Goal: Find specific page/section: Find specific page/section

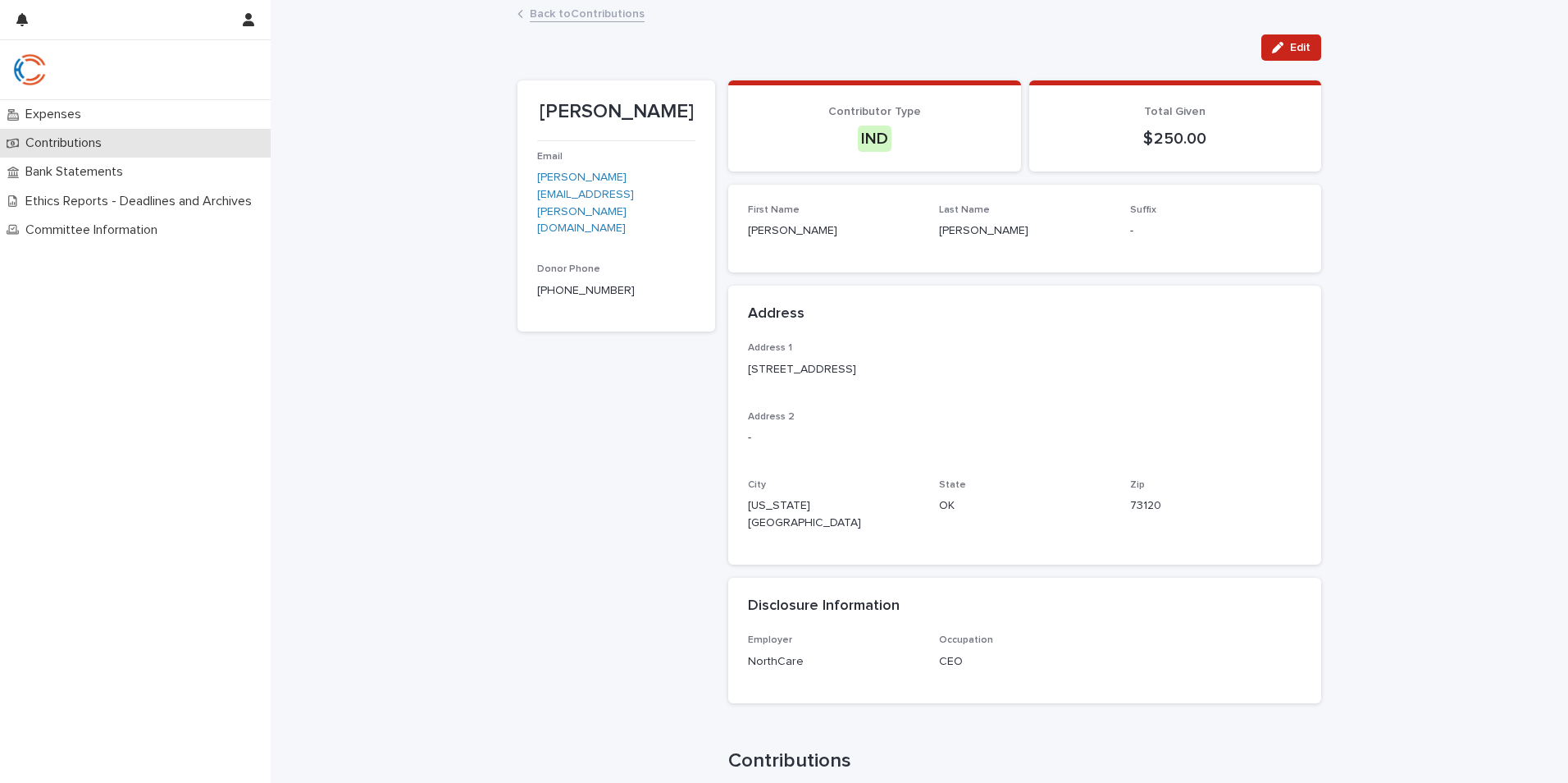
click at [93, 139] on p "Contributions" at bounding box center [67, 142] width 96 height 15
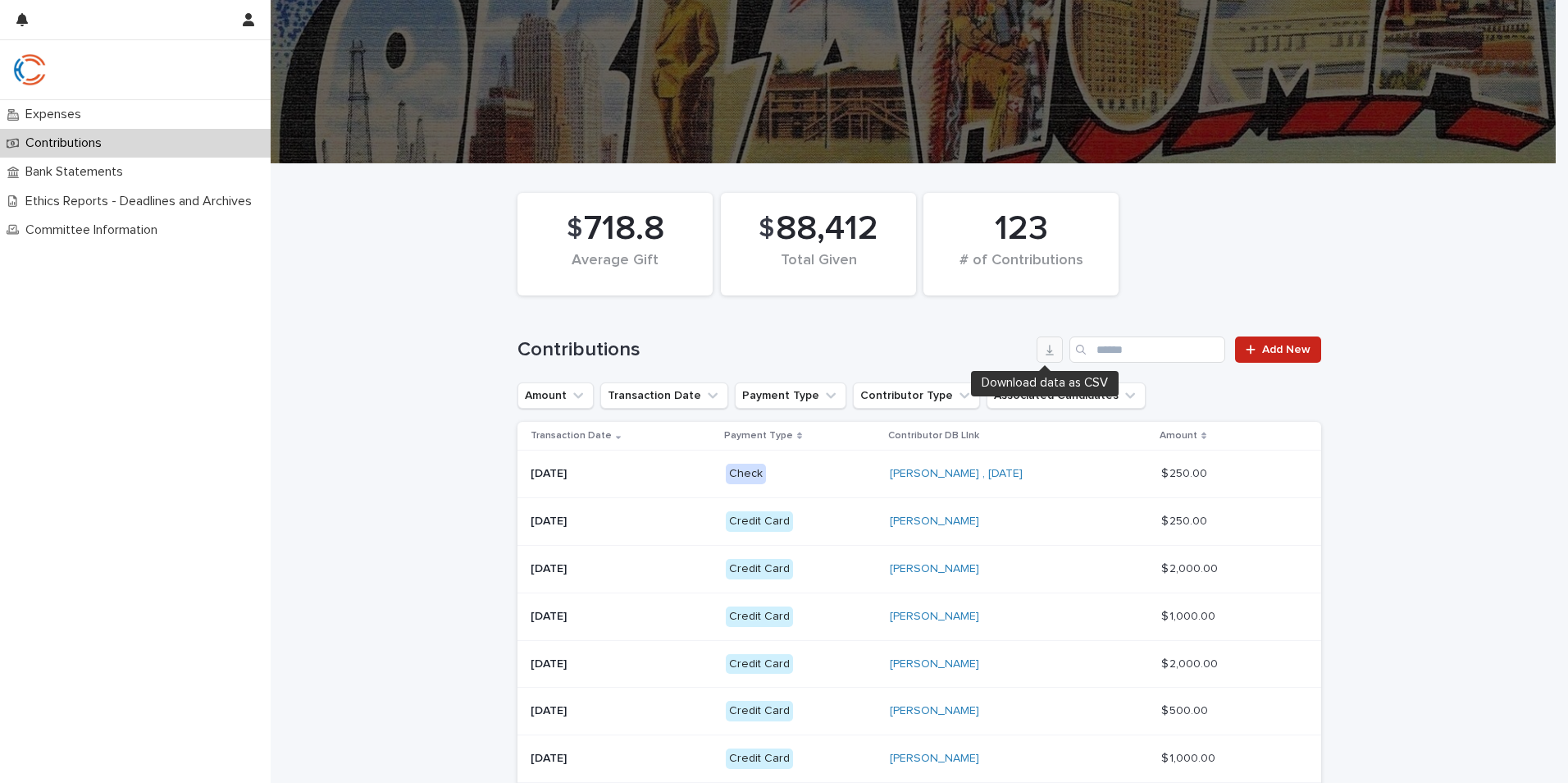
click at [1044, 356] on icon "button" at bounding box center [1050, 349] width 13 height 14
